Goal: Task Accomplishment & Management: Use online tool/utility

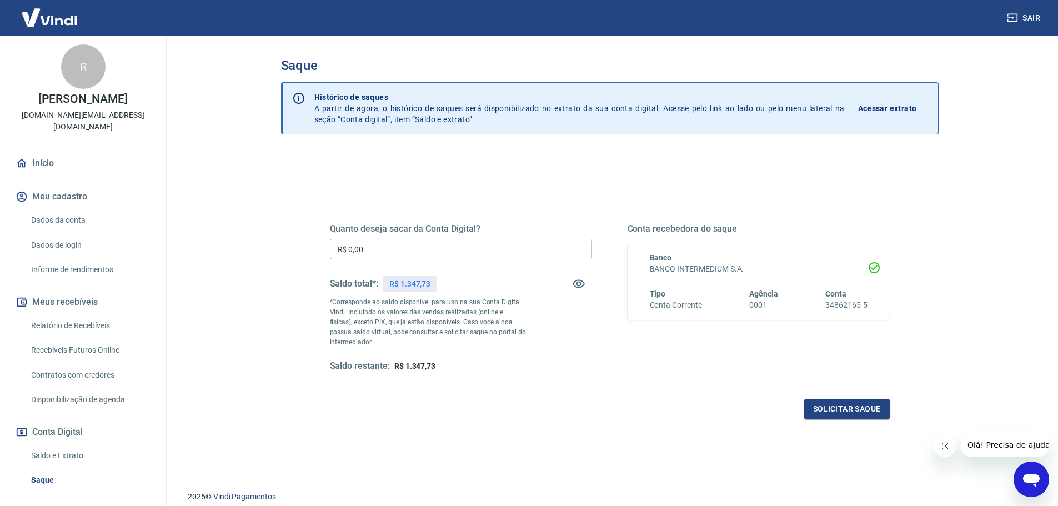
click at [461, 247] on input "R$ 0,00" at bounding box center [461, 249] width 262 height 21
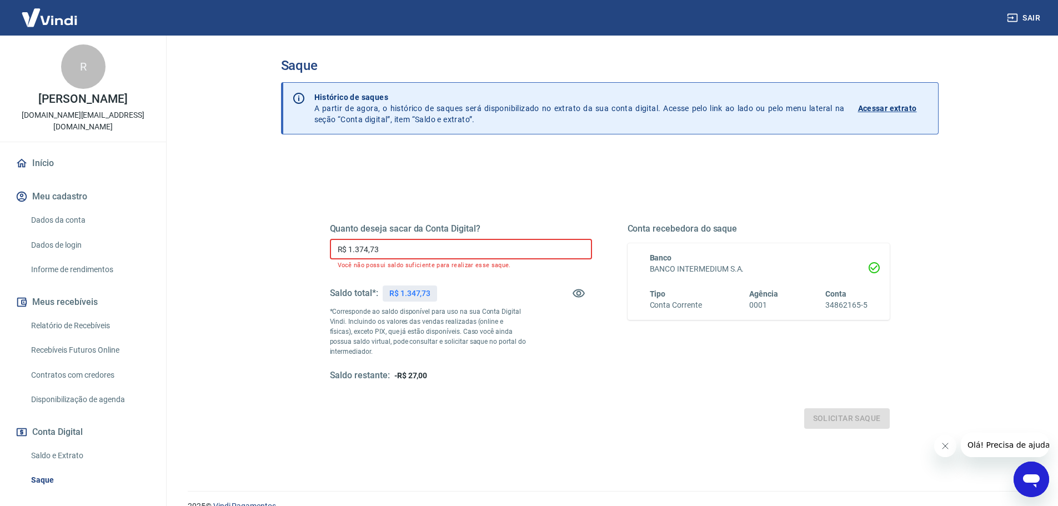
drag, startPoint x: 461, startPoint y: 247, endPoint x: 331, endPoint y: 264, distance: 131.7
click at [331, 264] on div "R$ 1.374,73 ​ Você não possui saldo suficiente para realizar esse saque." at bounding box center [461, 254] width 262 height 30
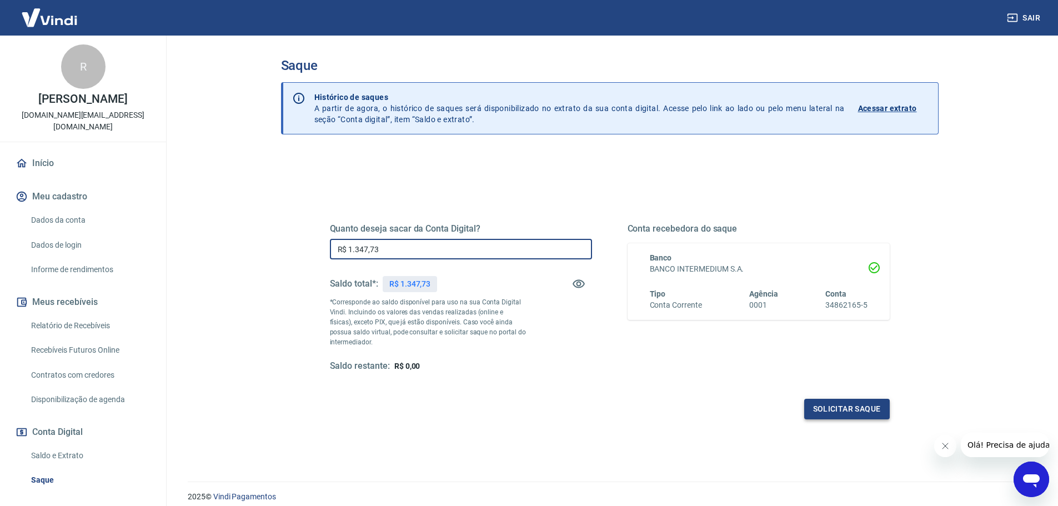
type input "R$ 1.347,73"
click at [876, 406] on button "Solicitar saque" at bounding box center [847, 409] width 86 height 21
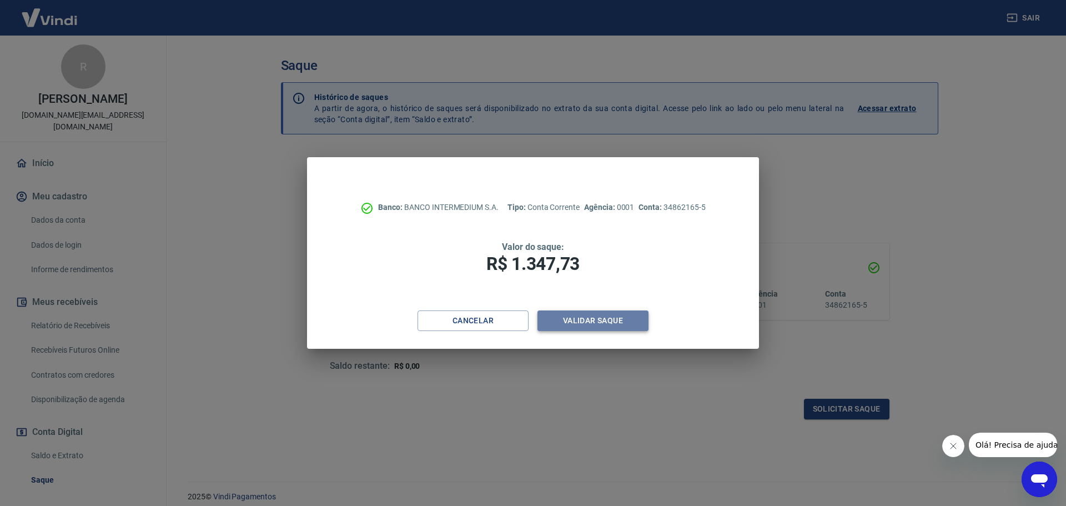
click at [581, 324] on button "Validar saque" at bounding box center [593, 320] width 111 height 21
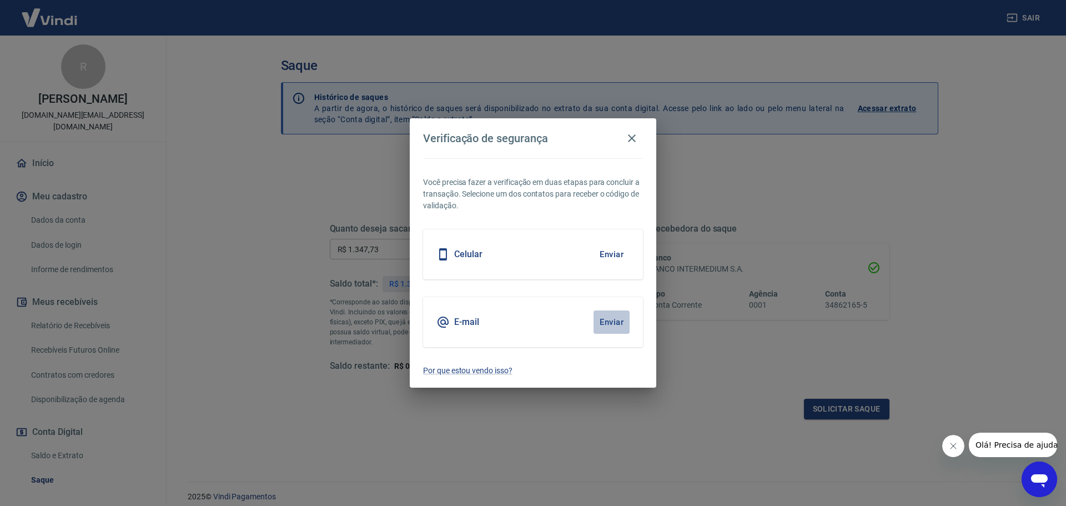
click at [610, 322] on button "Enviar" at bounding box center [612, 321] width 36 height 23
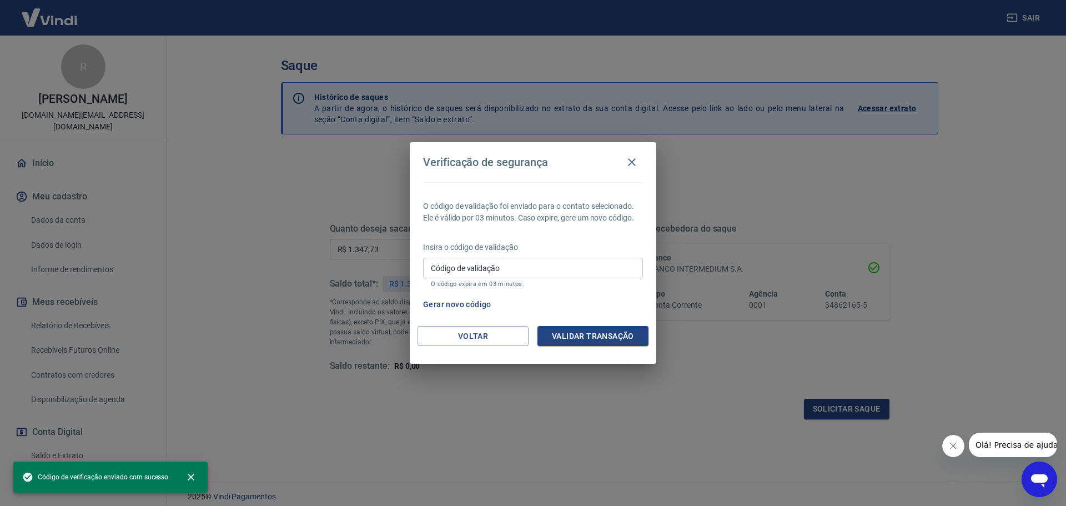
click at [518, 264] on input "Código de validação" at bounding box center [533, 268] width 220 height 21
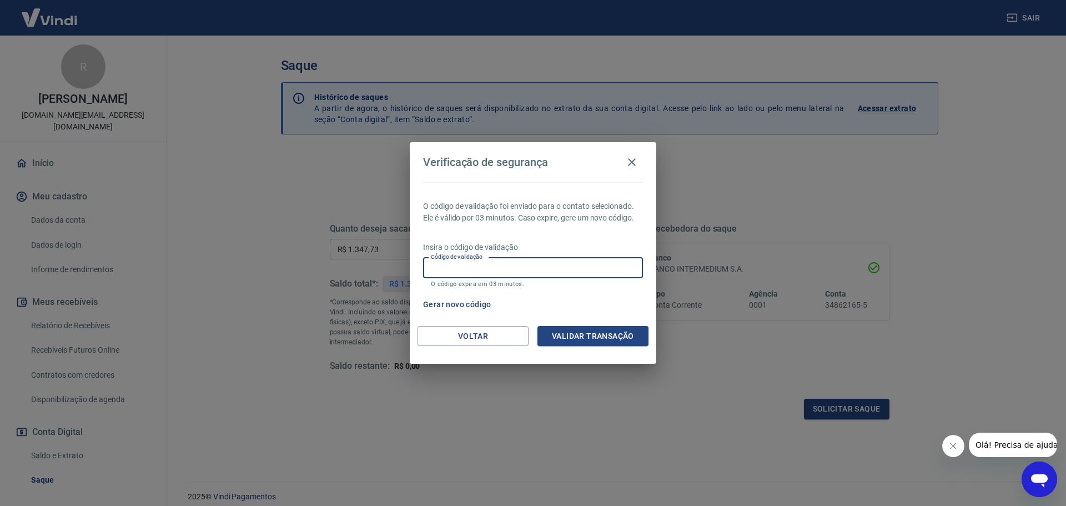
paste input "776423"
type input "776423"
click at [599, 340] on button "Validar transação" at bounding box center [593, 336] width 111 height 21
